Goal: Find specific page/section: Find specific page/section

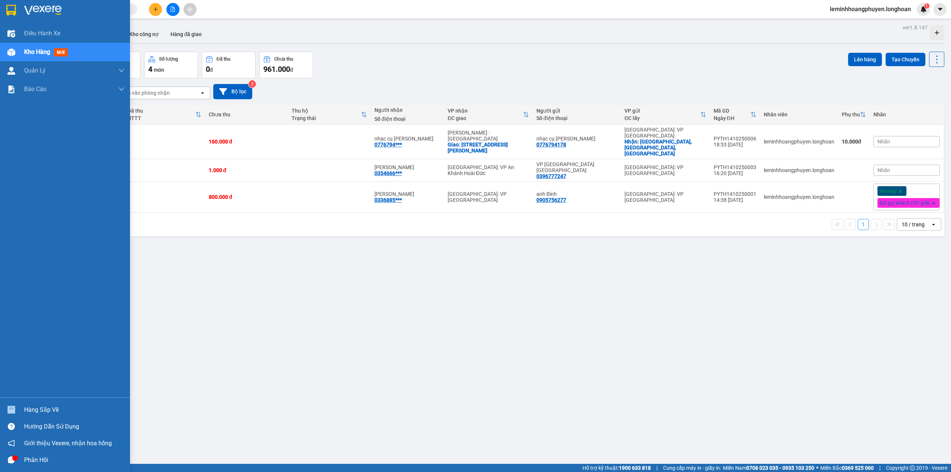
click at [24, 407] on div "Hàng sắp về" at bounding box center [65, 409] width 130 height 17
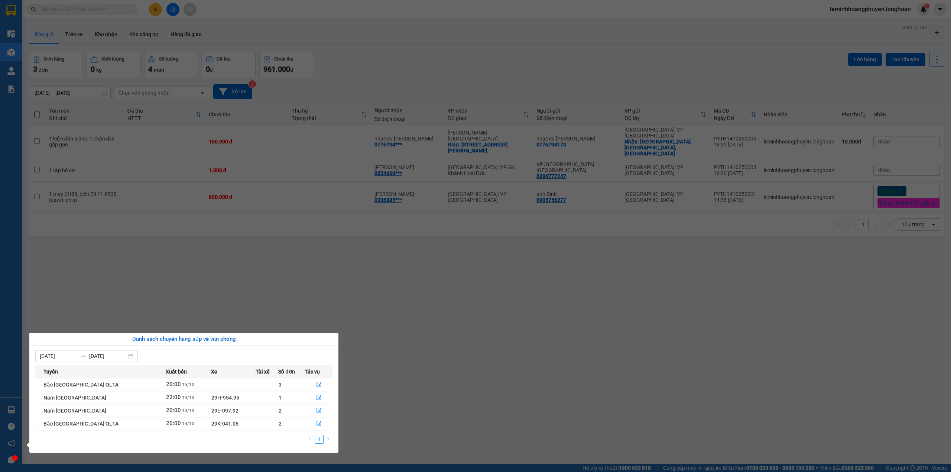
click at [417, 342] on section "Kết quả tìm kiếm ( 0 ) Bộ lọc No Data leminhhoangphuyen.longhoan 1 Điều hành xe…" at bounding box center [475, 236] width 951 height 472
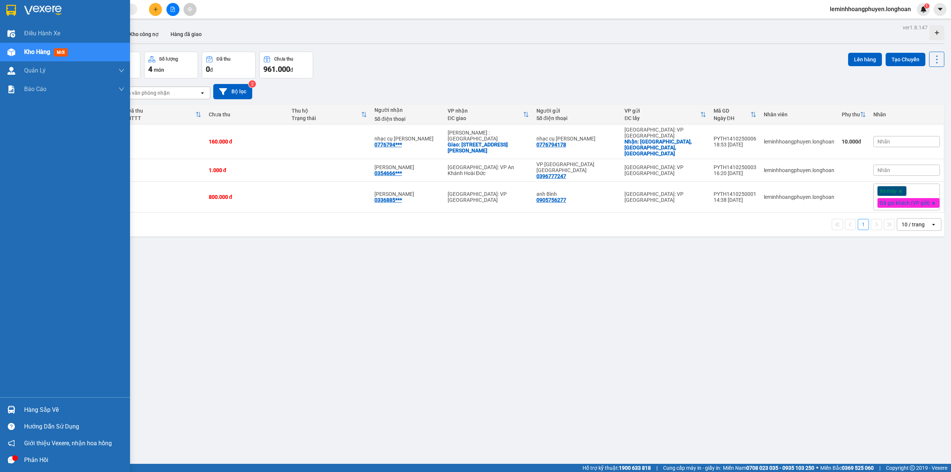
click at [27, 400] on div "Hàng sắp về Hướng dẫn sử dụng Giới thiệu Vexere, nhận hoa hồng Phản hồi" at bounding box center [65, 432] width 130 height 71
click at [14, 403] on div at bounding box center [11, 409] width 13 height 13
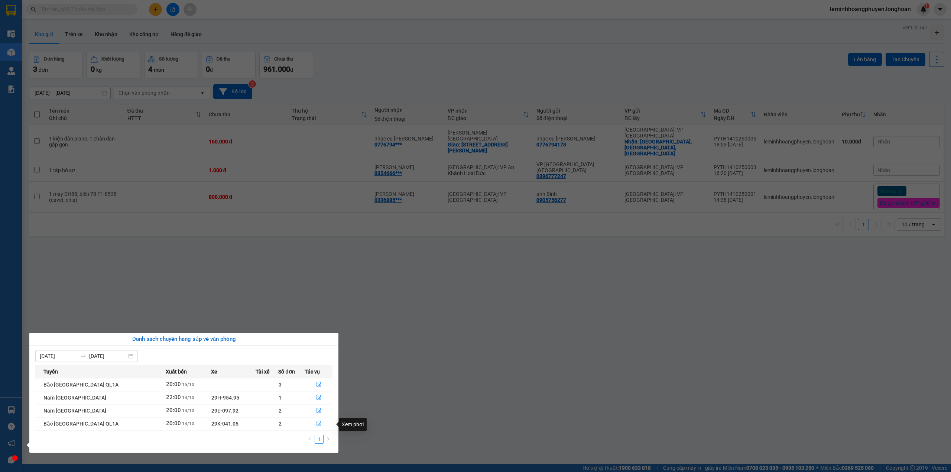
click at [318, 426] on icon "file-done" at bounding box center [318, 422] width 5 height 5
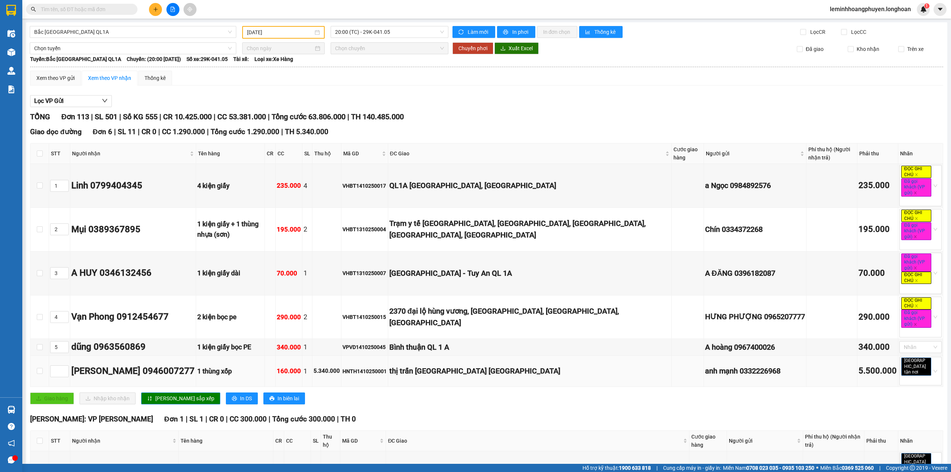
type input "14/10/2025"
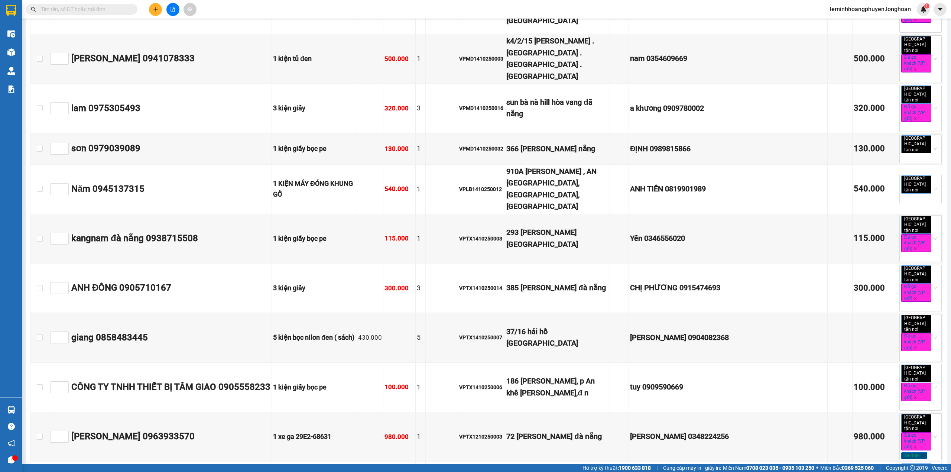
drag, startPoint x: 165, startPoint y: 302, endPoint x: 112, endPoint y: 305, distance: 53.2
copy div "0857237996"
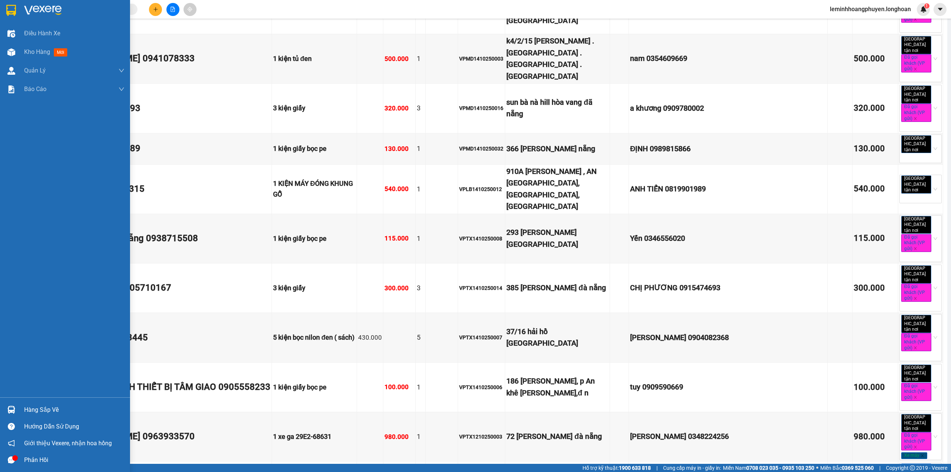
click at [21, 7] on div at bounding box center [65, 12] width 130 height 24
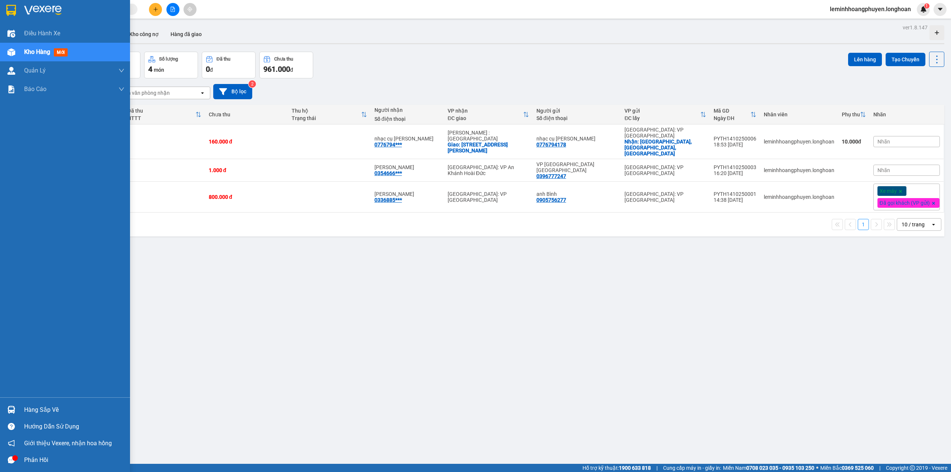
click at [13, 461] on icon "message" at bounding box center [11, 459] width 7 height 7
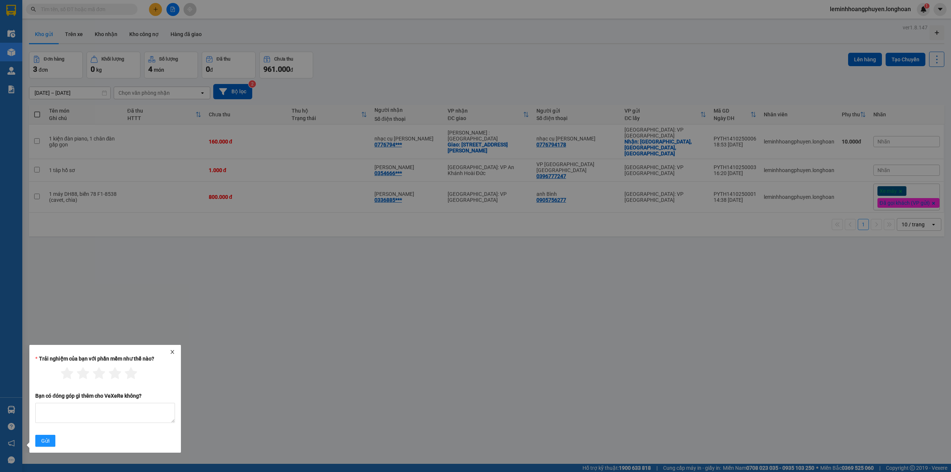
click at [174, 348] on div "Trải nghiệm của bạn với phần mềm như thế nào? Bạn có đóng góp gì thêm cho VeXeR…" at bounding box center [105, 399] width 152 height 108
click at [170, 351] on icon "close" at bounding box center [172, 351] width 5 height 5
